Goal: Task Accomplishment & Management: Manage account settings

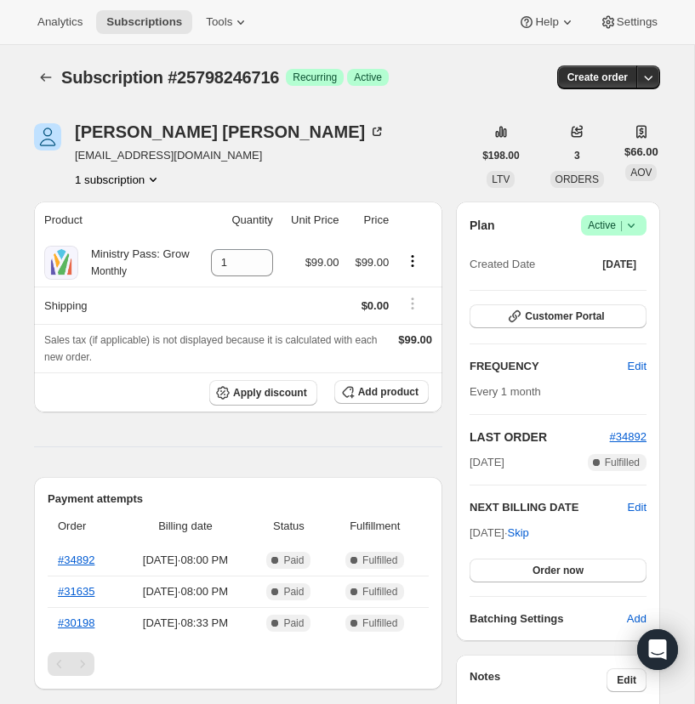
click at [632, 234] on icon at bounding box center [630, 225] width 17 height 17
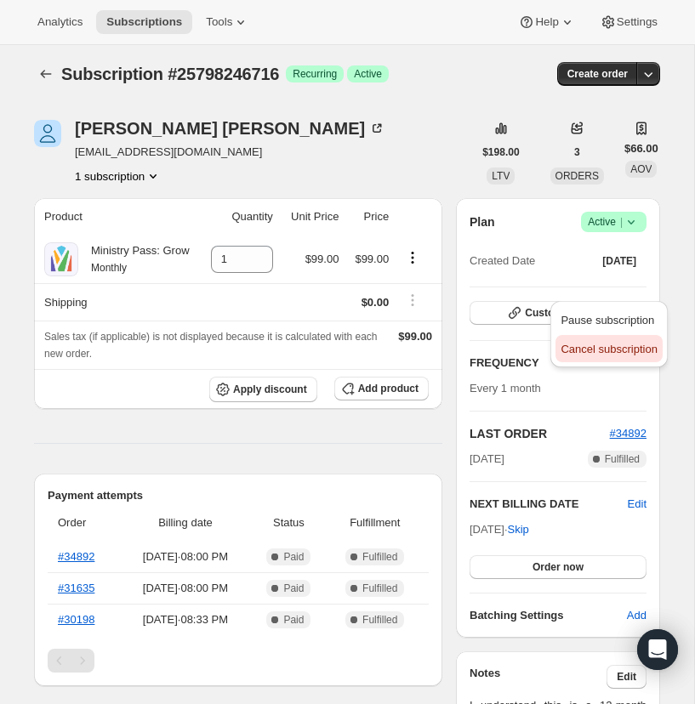
click at [615, 349] on span "Cancel subscription" at bounding box center [608, 349] width 96 height 13
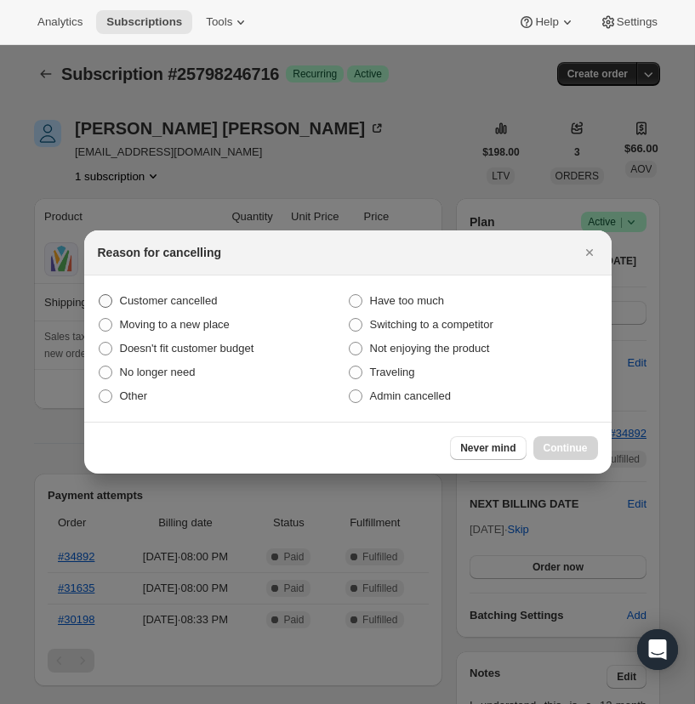
click at [107, 298] on span ":rqb:" at bounding box center [106, 301] width 14 height 14
click at [99, 295] on input "Customer cancelled" at bounding box center [99, 294] width 1 height 1
radio input "true"
click at [109, 396] on span ":rqb:" at bounding box center [106, 396] width 14 height 14
click at [99, 390] on input "Other" at bounding box center [99, 389] width 1 height 1
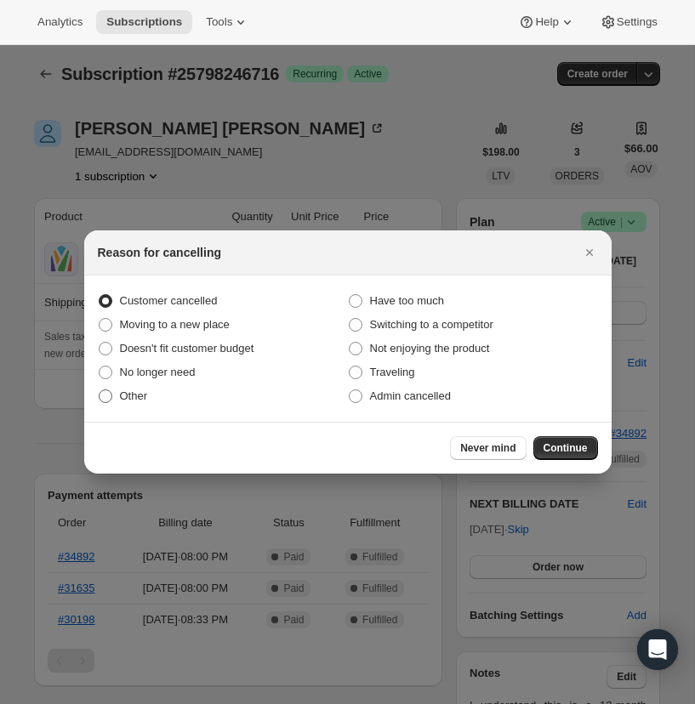
radio input "true"
radio input "false"
click at [571, 445] on span "Continue" at bounding box center [565, 448] width 44 height 14
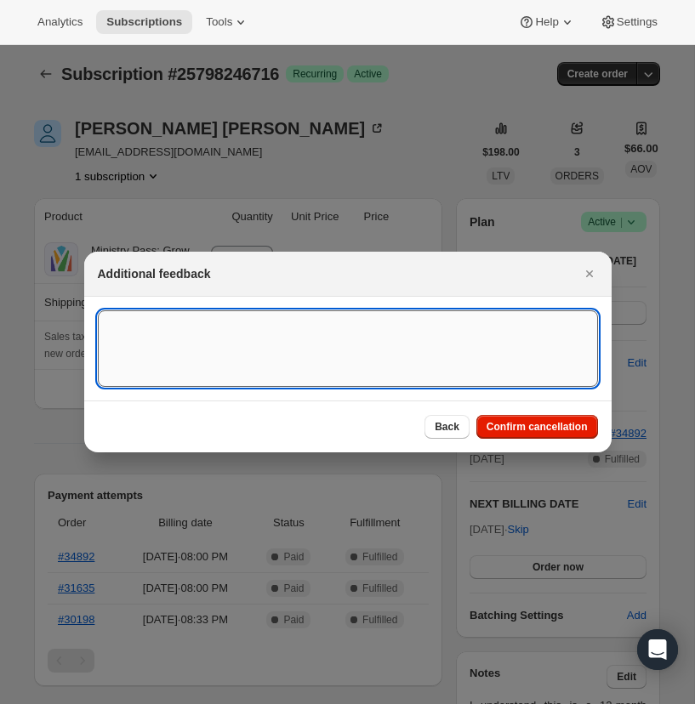
click at [134, 331] on textarea ":rqb:" at bounding box center [348, 348] width 500 height 77
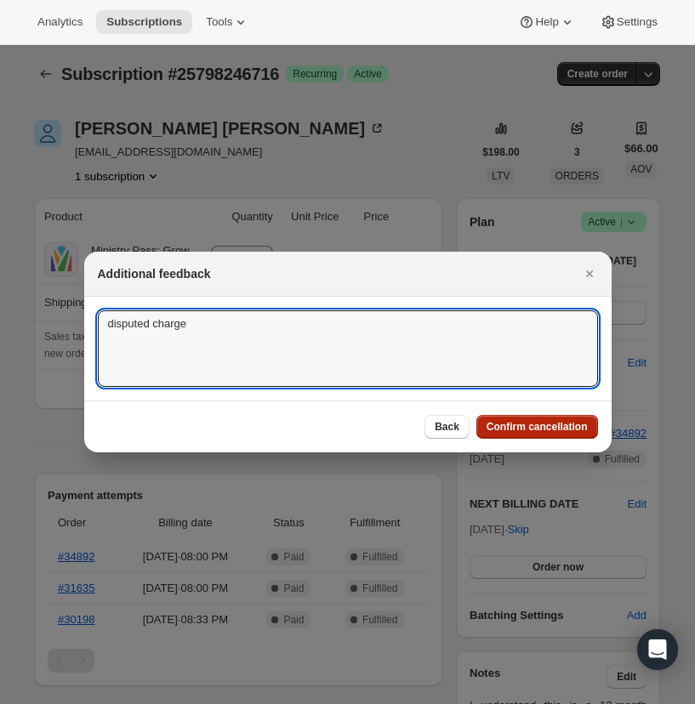
type textarea "disputed charge"
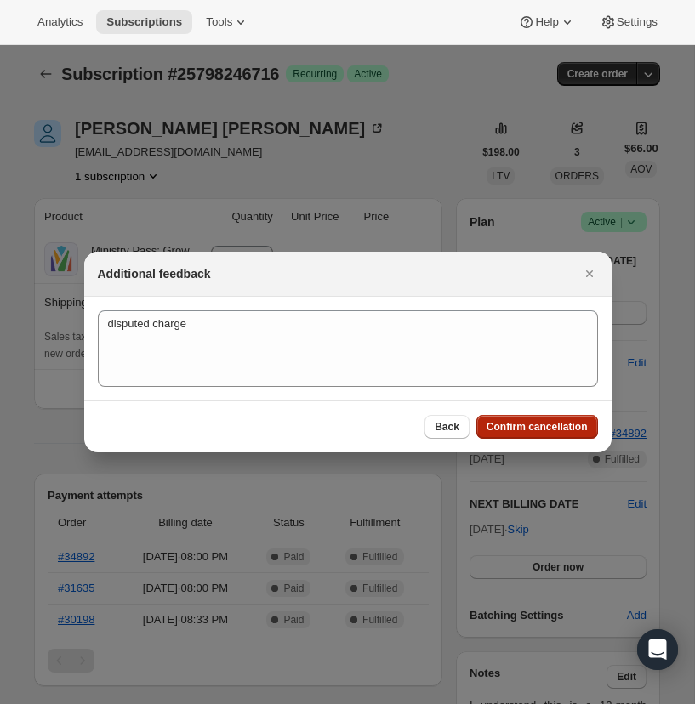
click at [550, 423] on span "Confirm cancellation" at bounding box center [536, 427] width 101 height 14
